Goal: Task Accomplishment & Management: Use online tool/utility

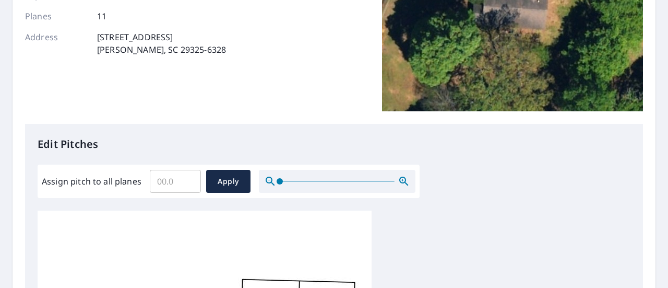
scroll to position [209, 0]
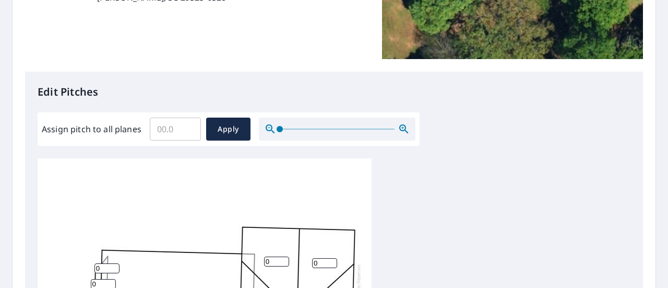
click at [162, 130] on input "Assign pitch to all planes" at bounding box center [175, 128] width 51 height 29
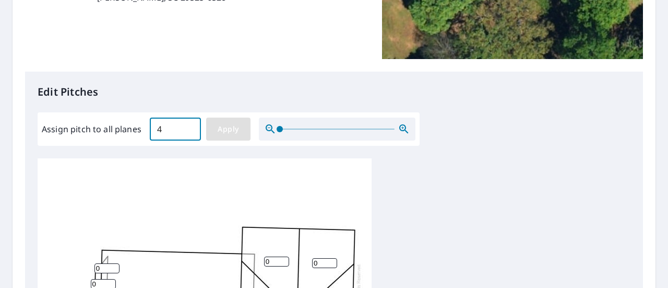
type input "4"
click at [234, 126] on span "Apply" at bounding box center [229, 129] width 28 height 13
type input "4"
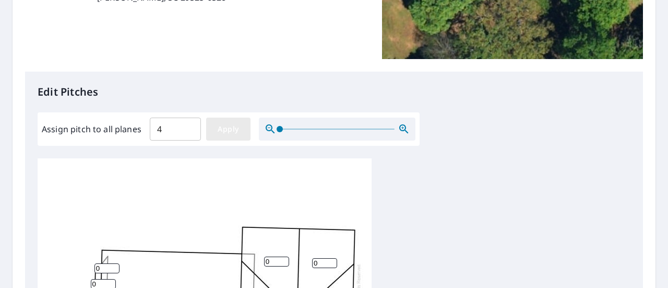
type input "4"
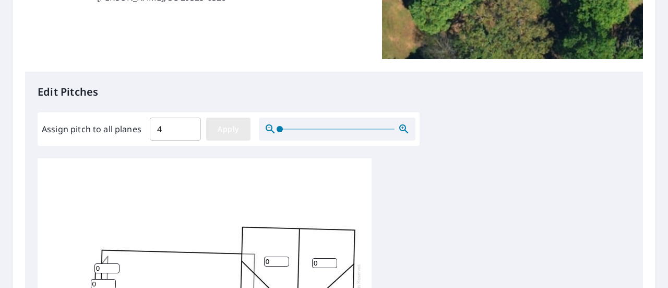
type input "4"
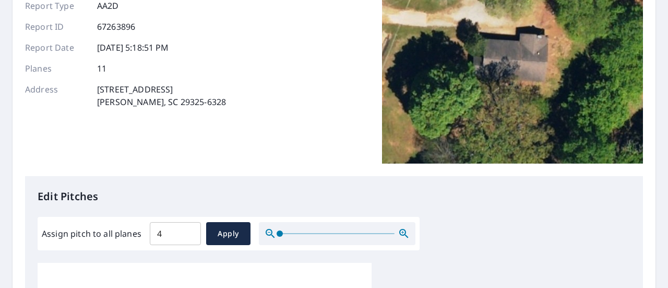
scroll to position [0, 0]
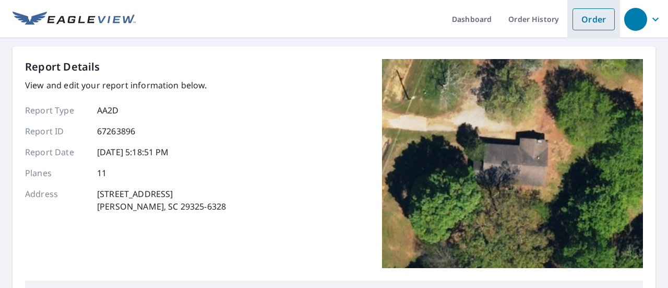
click at [584, 18] on link "Order" at bounding box center [594, 19] width 42 height 22
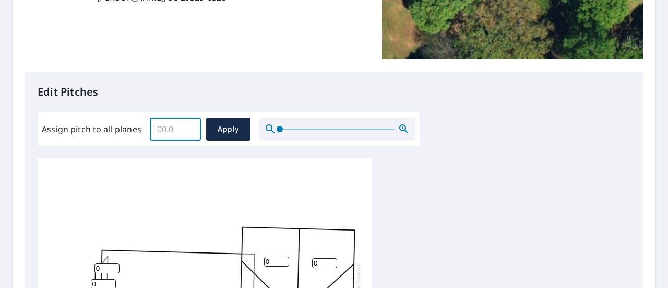
click at [193, 132] on input "Assign pitch to all planes" at bounding box center [175, 128] width 51 height 29
type input "4"
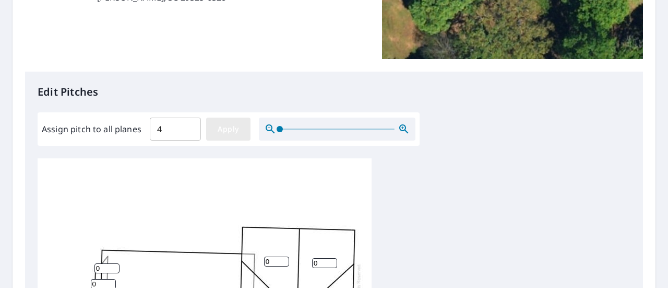
click at [228, 124] on span "Apply" at bounding box center [229, 129] width 28 height 13
type input "4"
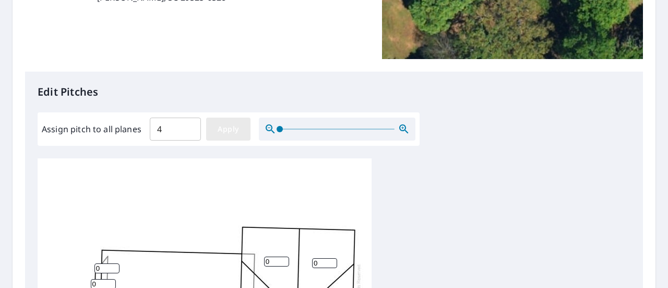
type input "4"
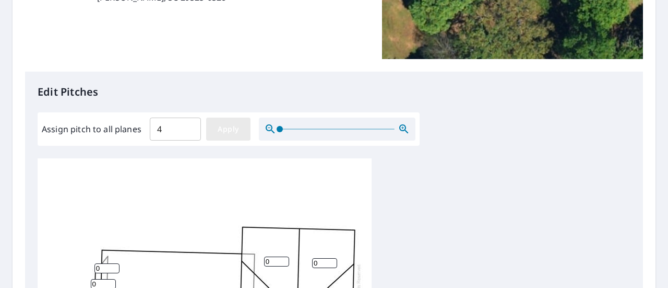
type input "4"
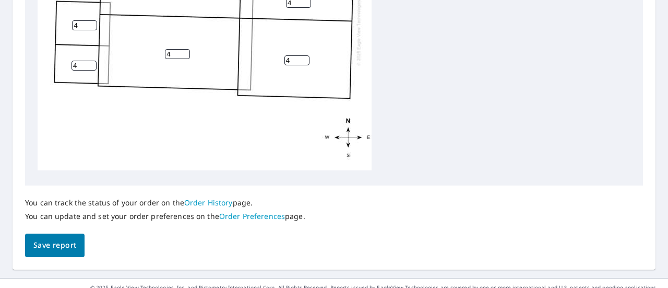
scroll to position [10, 0]
click at [63, 247] on span "Save report" at bounding box center [54, 245] width 43 height 13
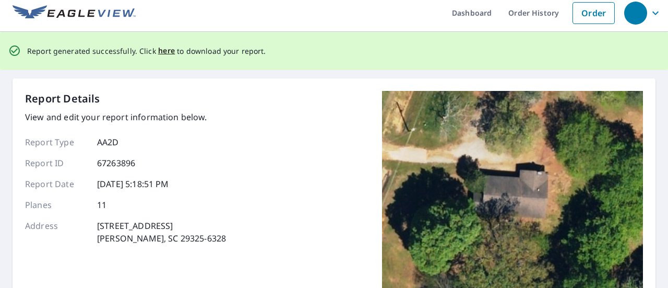
scroll to position [0, 0]
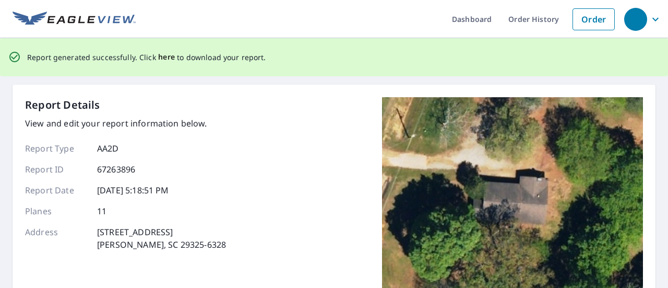
click at [170, 59] on span "here" at bounding box center [166, 57] width 17 height 13
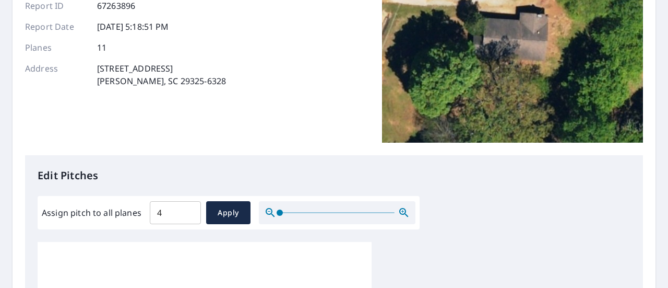
scroll to position [120, 0]
